Goal: Navigation & Orientation: Understand site structure

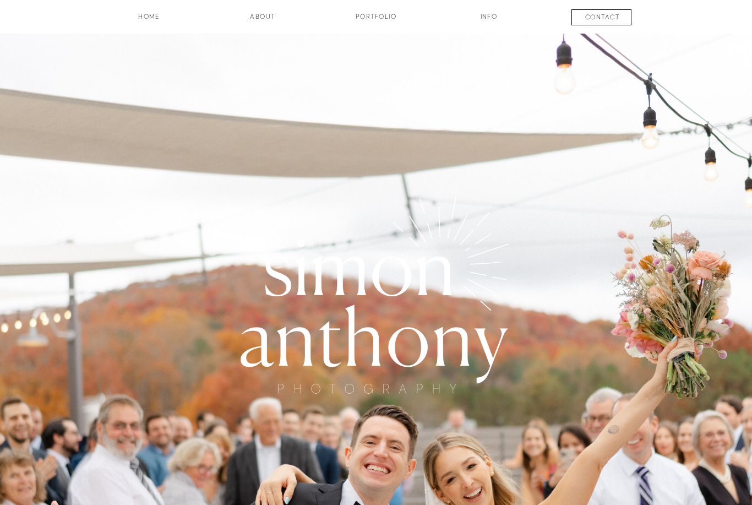
click at [151, 29] on h3 "HOME" at bounding box center [149, 21] width 82 height 19
click at [387, 25] on h3 "Portfolio" at bounding box center [376, 21] width 82 height 19
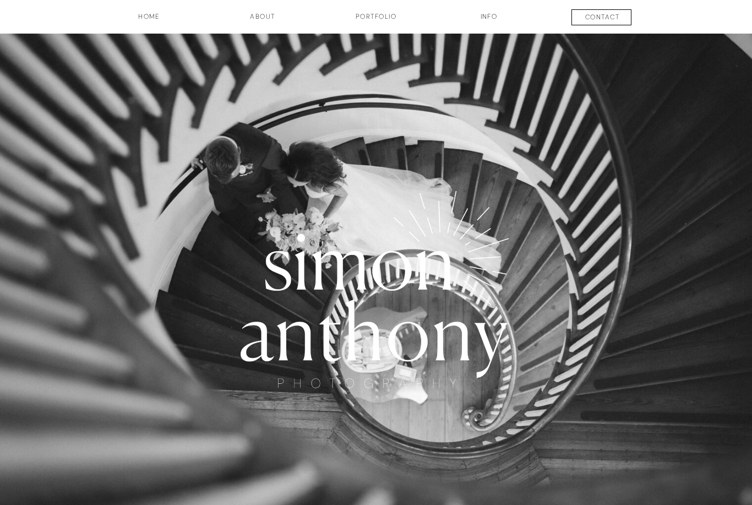
click at [270, 24] on h3 "about" at bounding box center [262, 21] width 55 height 19
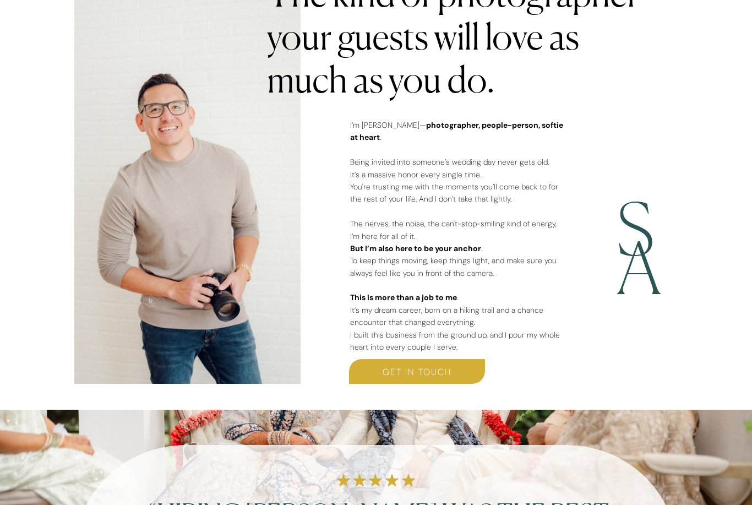
scroll to position [671, 0]
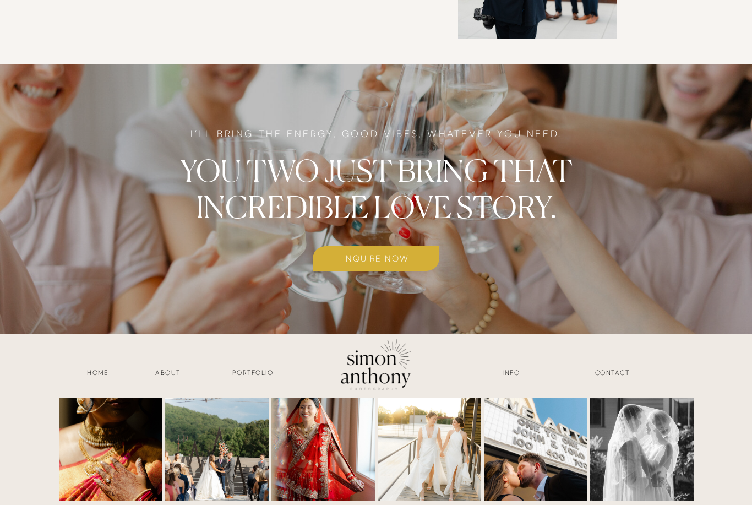
scroll to position [2770, 0]
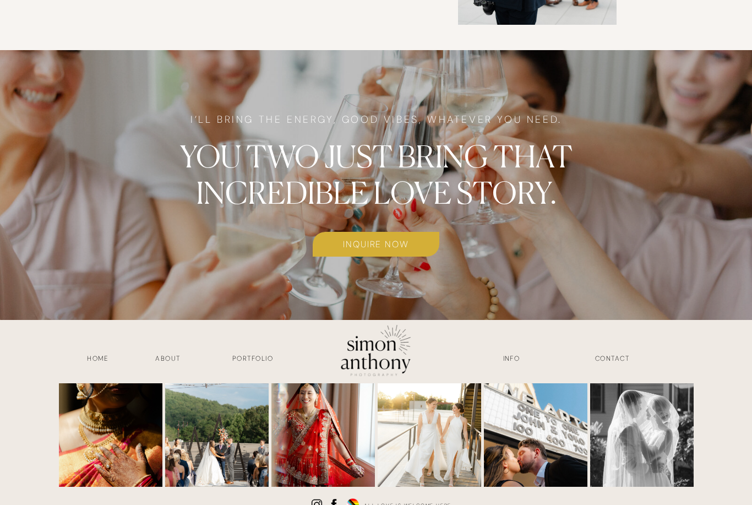
click at [518, 360] on h3 "INFO" at bounding box center [511, 360] width 55 height 13
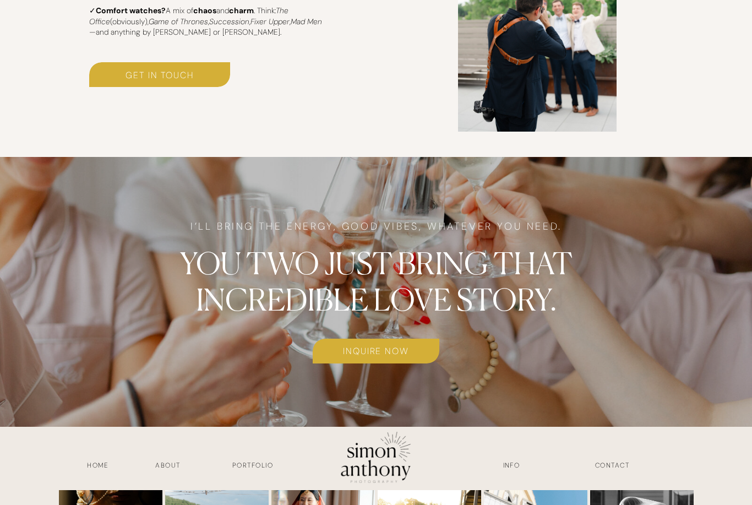
scroll to position [2662, 0]
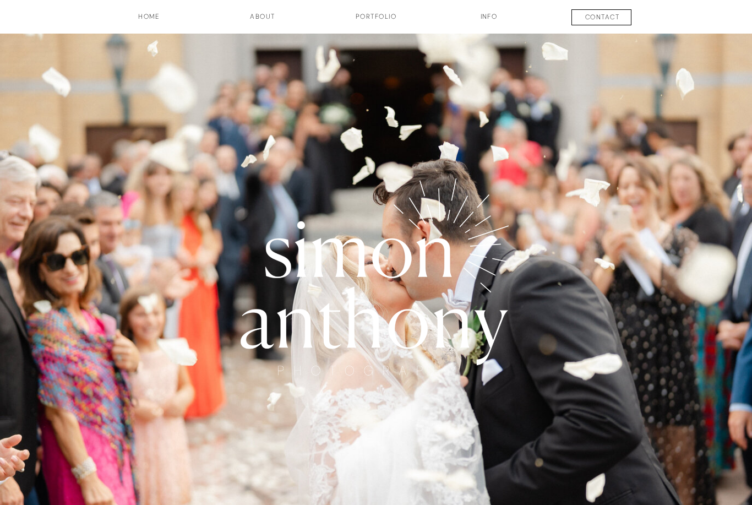
click at [605, 21] on h3 "contact" at bounding box center [603, 18] width 82 height 13
